Goal: Information Seeking & Learning: Learn about a topic

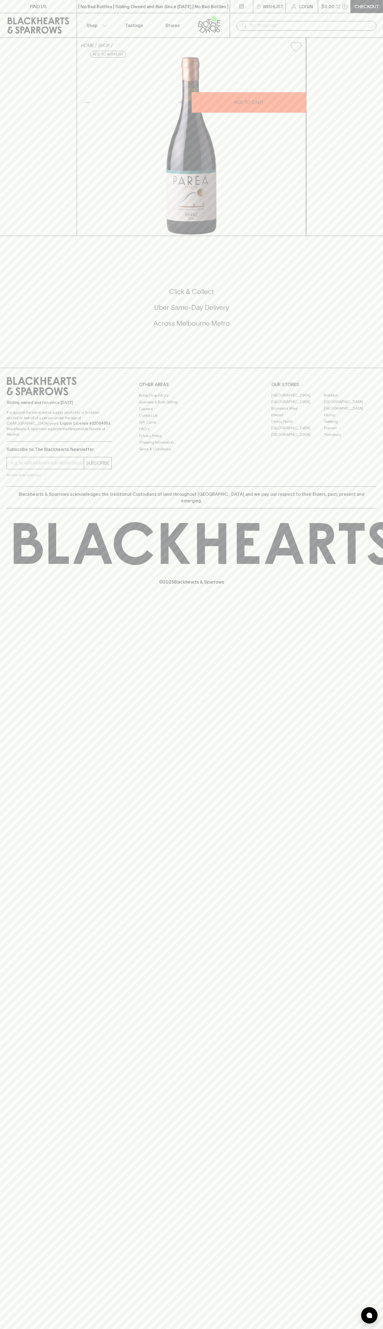
click at [220, 0] on div "| No Bad Bottles | Sibling Owned and Run Since 2006 | No Bad Bottles | Sibling …" at bounding box center [153, 6] width 153 height 13
click at [369, 83] on div "HOME SHOP Parea Estate Blewitt Springs Single Vineyard Shiraz 2023 $44.00 Add t…" at bounding box center [191, 137] width 383 height 198
click at [21, 1329] on html "FIND US | No Bad Bottles | Sibling Owned and Run Since 2006 | No Bad Bottles | …" at bounding box center [191, 664] width 383 height 1329
click at [12, 585] on p "© 2025 Blackhearts & Sparrows" at bounding box center [191, 575] width 383 height 20
